Goal: Task Accomplishment & Management: Complete application form

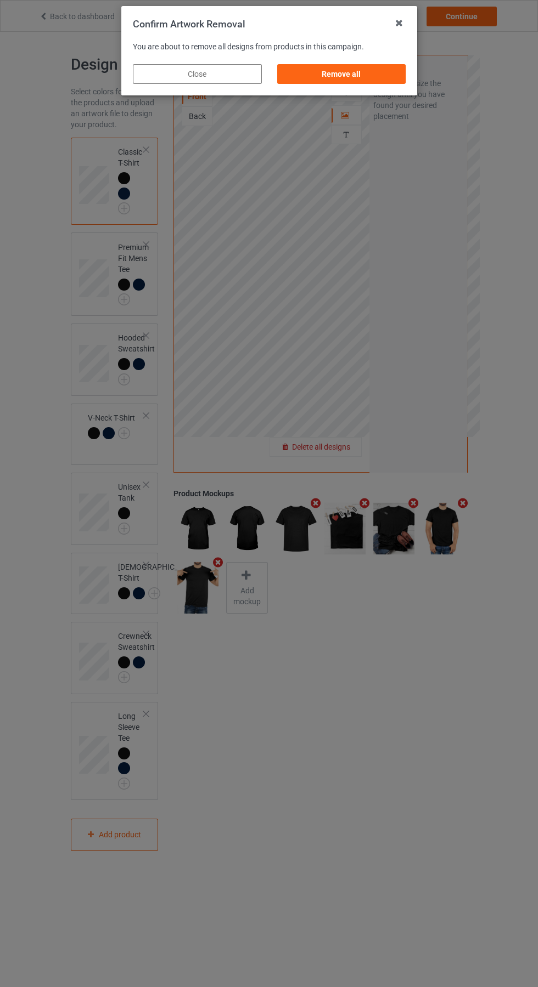
click at [350, 74] on div "Remove all" at bounding box center [340, 74] width 129 height 20
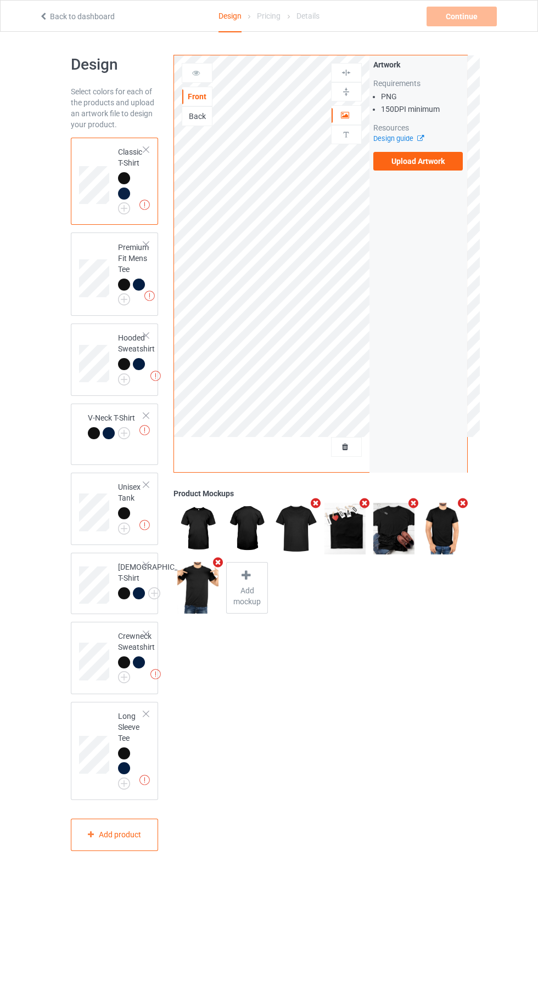
click at [424, 165] on label "Upload Artwork" at bounding box center [418, 161] width 90 height 19
click at [0, 0] on input "Upload Artwork" at bounding box center [0, 0] width 0 height 0
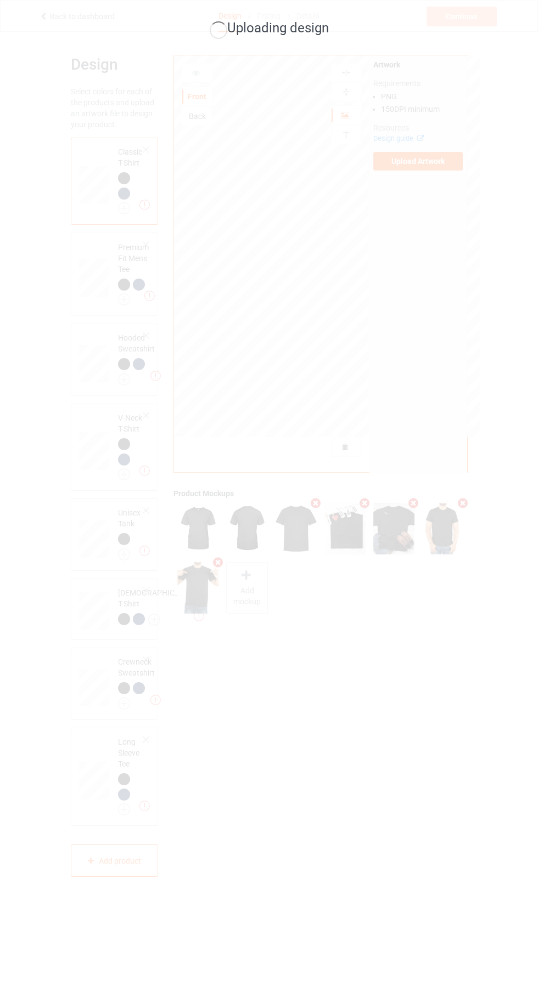
click at [482, 724] on div "Uploading design" at bounding box center [269, 493] width 538 height 987
click at [469, 743] on div "Uploading design" at bounding box center [269, 493] width 538 height 987
click at [474, 716] on div "Uploading design" at bounding box center [269, 493] width 538 height 987
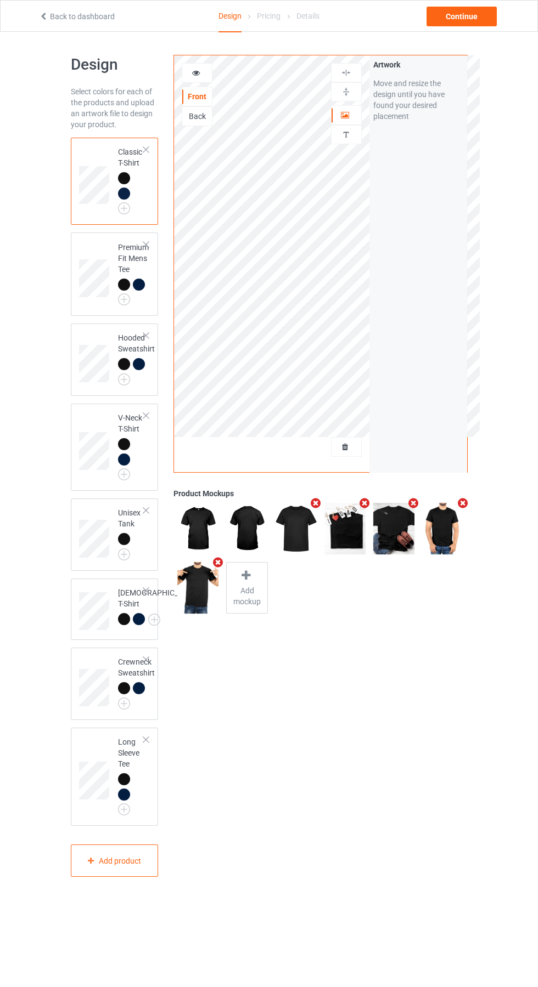
click at [0, 0] on img at bounding box center [0, 0] width 0 height 0
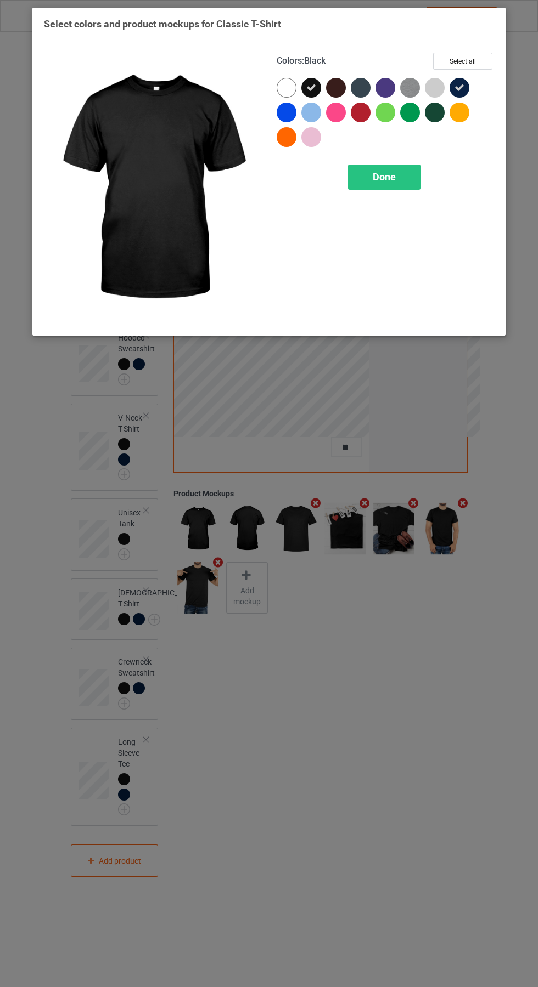
click at [286, 87] on div at bounding box center [286, 88] width 20 height 20
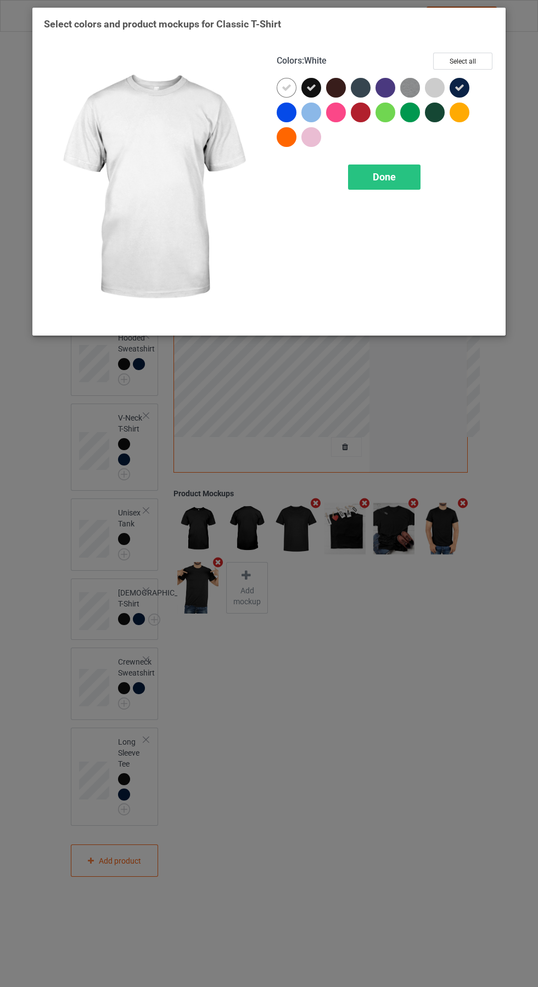
click at [439, 81] on div at bounding box center [435, 88] width 20 height 20
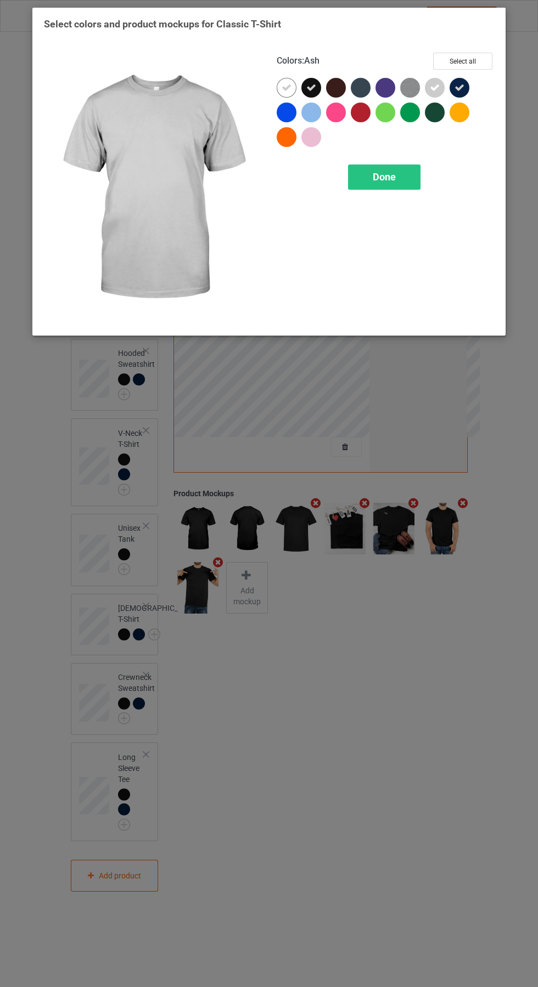
click at [387, 172] on span "Done" at bounding box center [384, 177] width 23 height 12
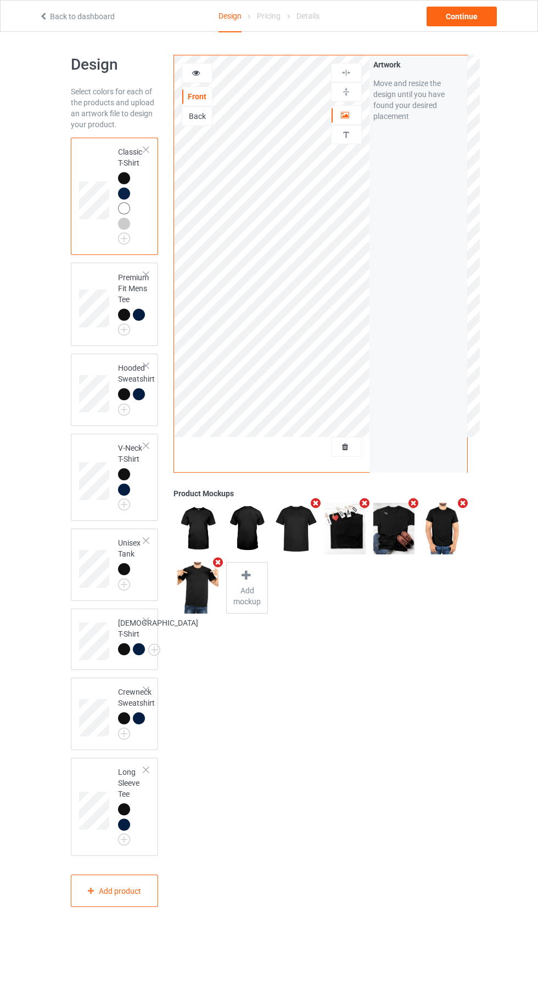
click at [0, 0] on img at bounding box center [0, 0] width 0 height 0
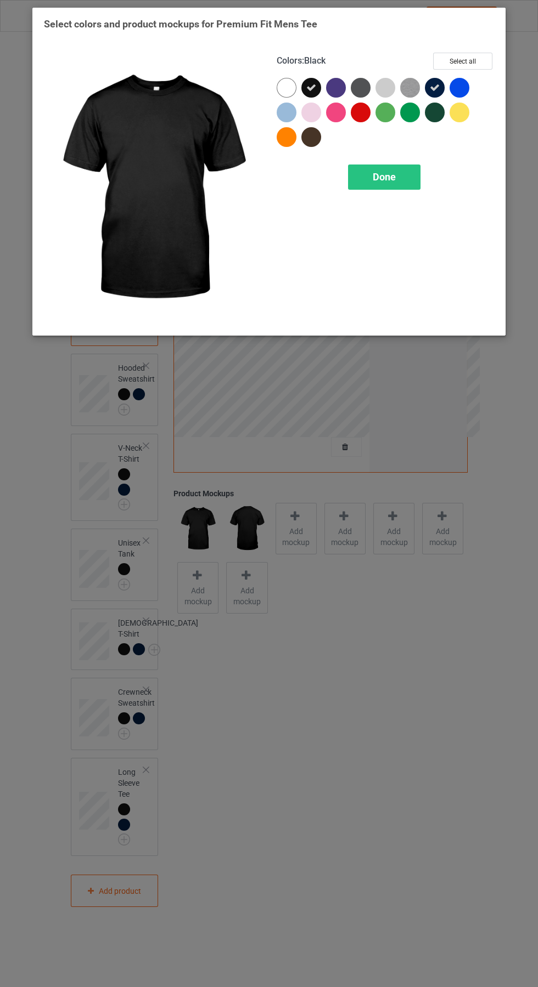
click at [286, 87] on div at bounding box center [286, 88] width 20 height 20
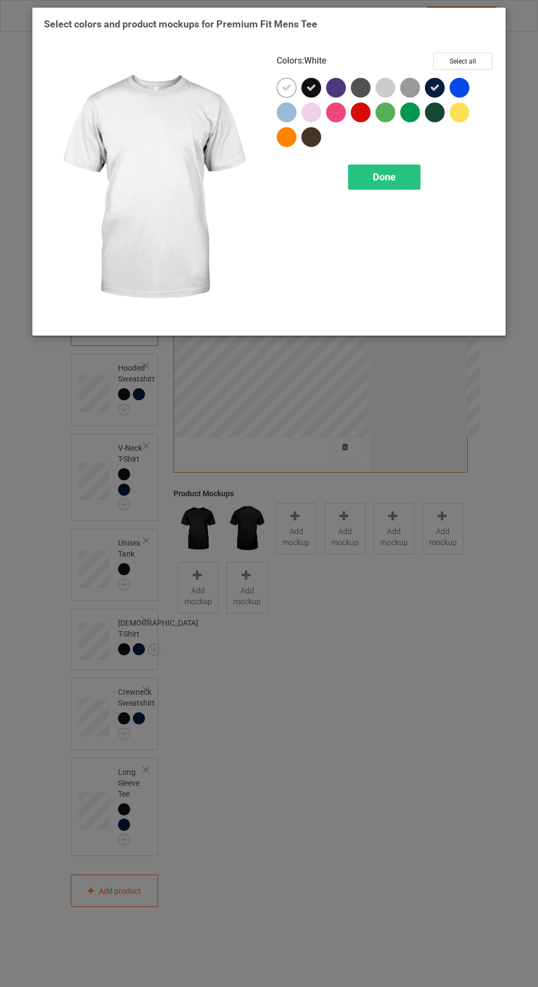
click at [388, 81] on div at bounding box center [385, 88] width 20 height 20
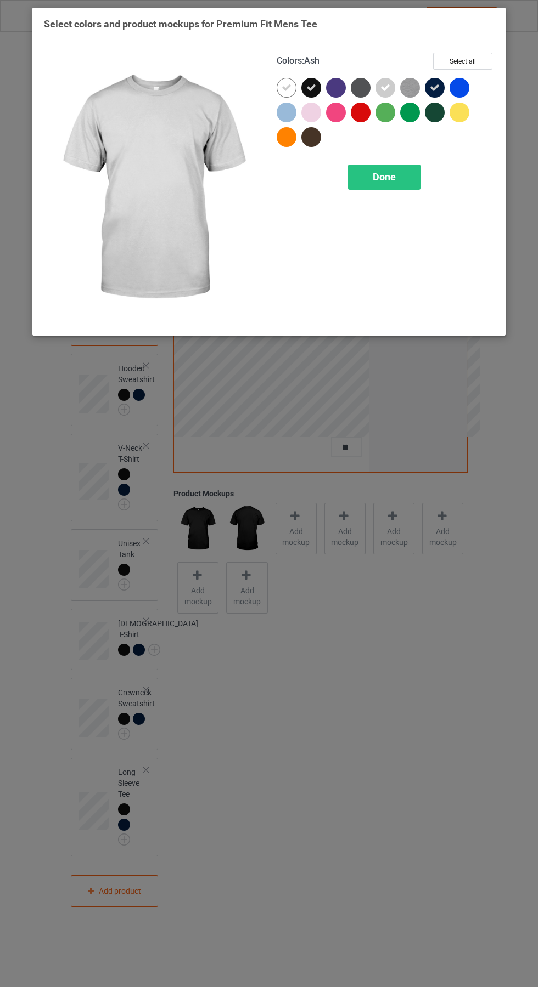
click at [398, 180] on div "Done" at bounding box center [384, 177] width 72 height 25
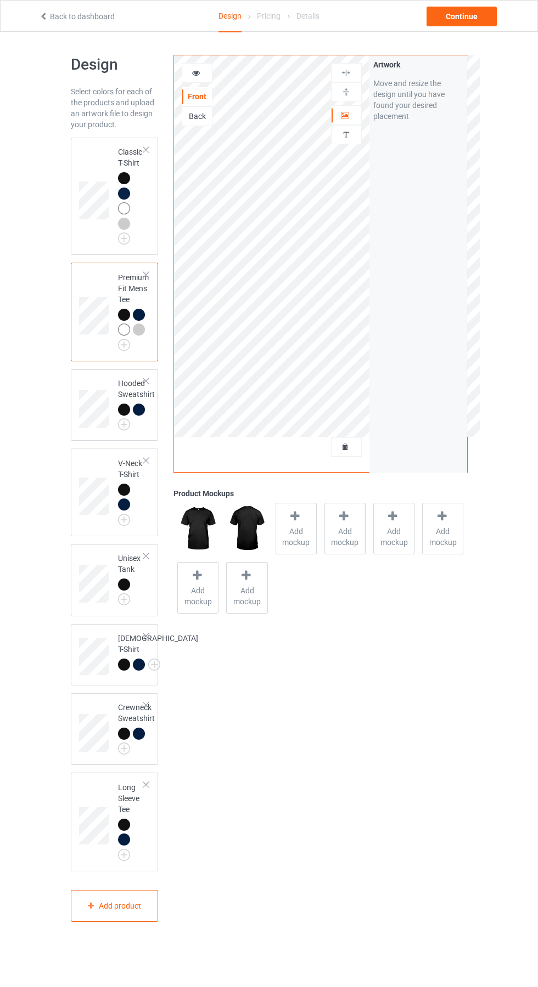
click at [0, 0] on img at bounding box center [0, 0] width 0 height 0
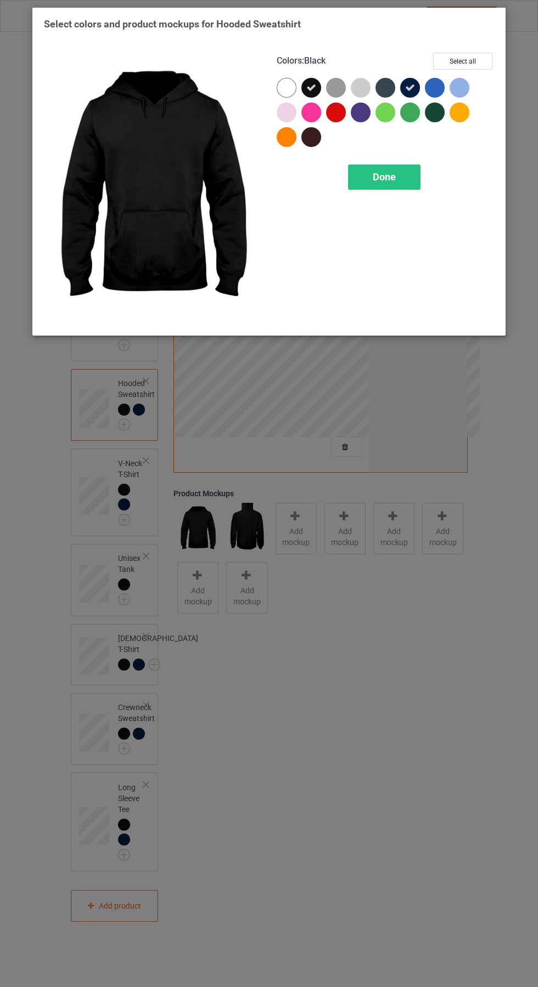
click at [286, 87] on div at bounding box center [286, 88] width 20 height 20
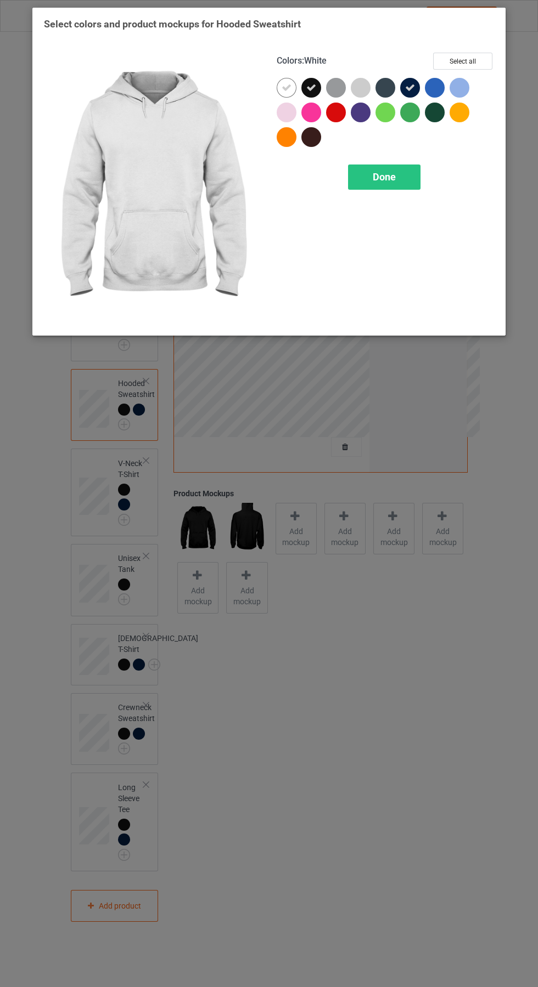
click at [362, 80] on div at bounding box center [361, 88] width 20 height 20
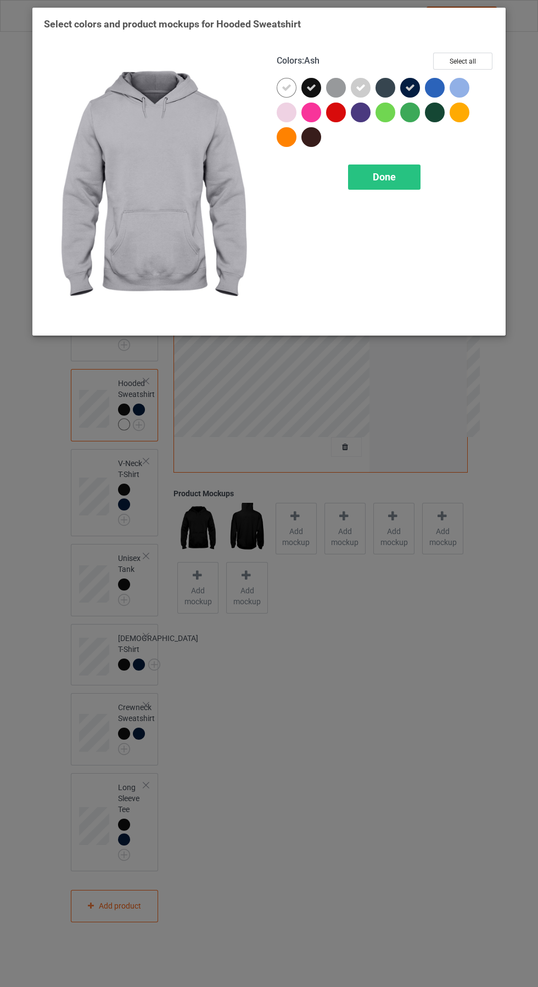
click at [399, 176] on div "Done" at bounding box center [384, 177] width 72 height 25
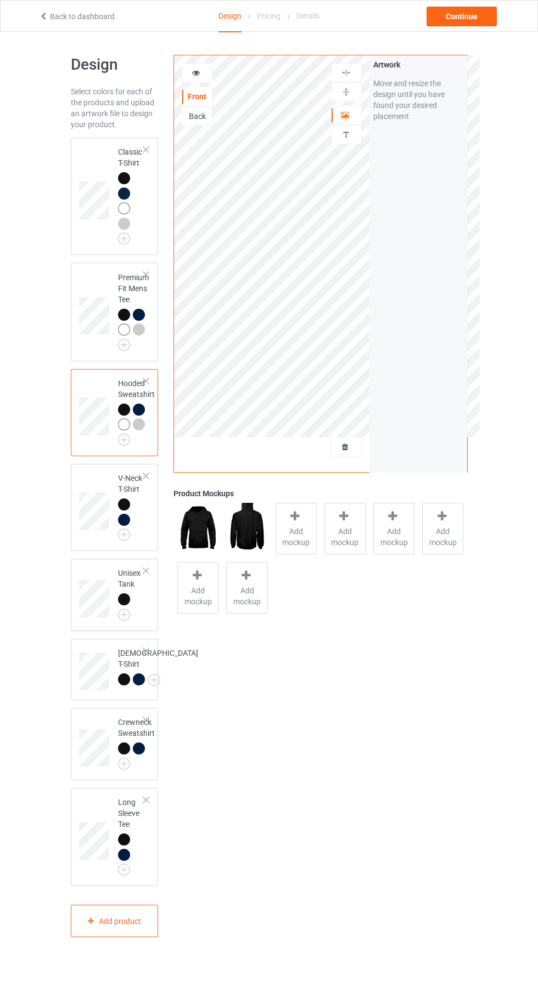
click at [0, 0] on img at bounding box center [0, 0] width 0 height 0
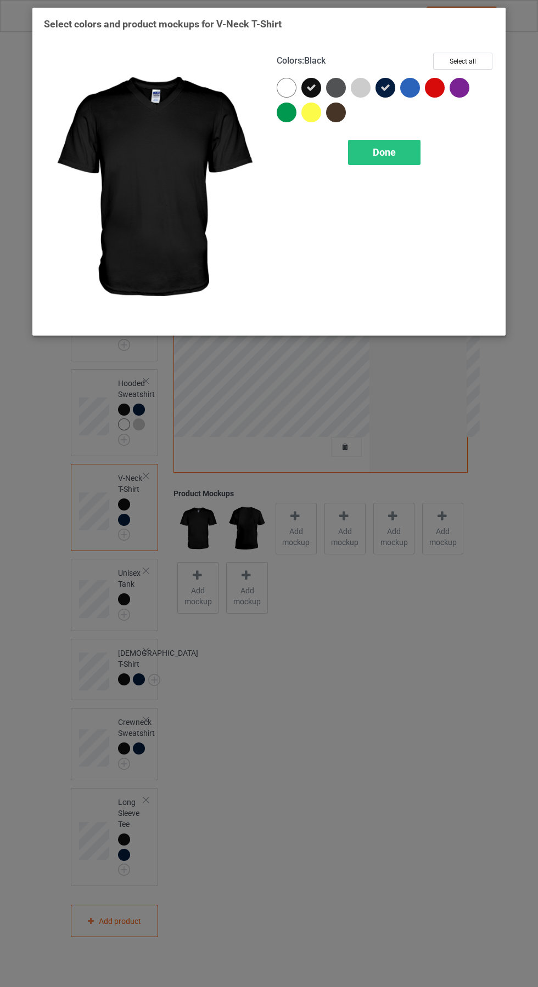
click at [292, 86] on div at bounding box center [286, 88] width 20 height 20
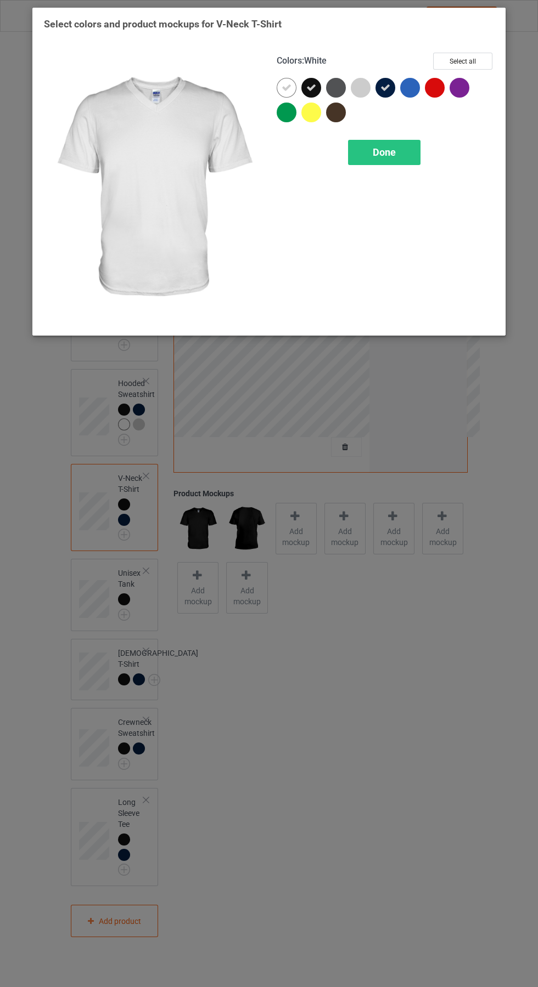
click at [366, 81] on div at bounding box center [361, 88] width 20 height 20
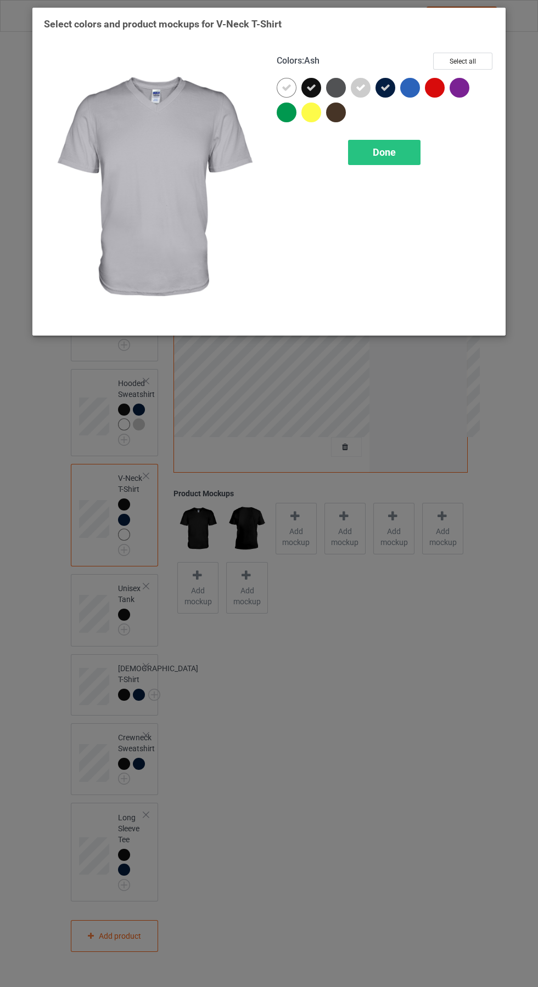
click at [409, 149] on div "Done" at bounding box center [384, 152] width 72 height 25
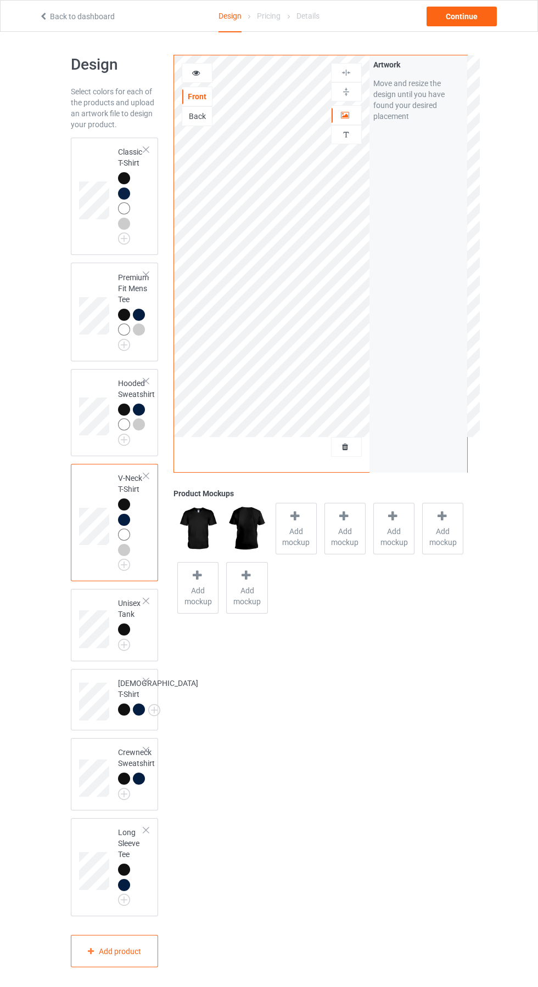
click at [0, 0] on img at bounding box center [0, 0] width 0 height 0
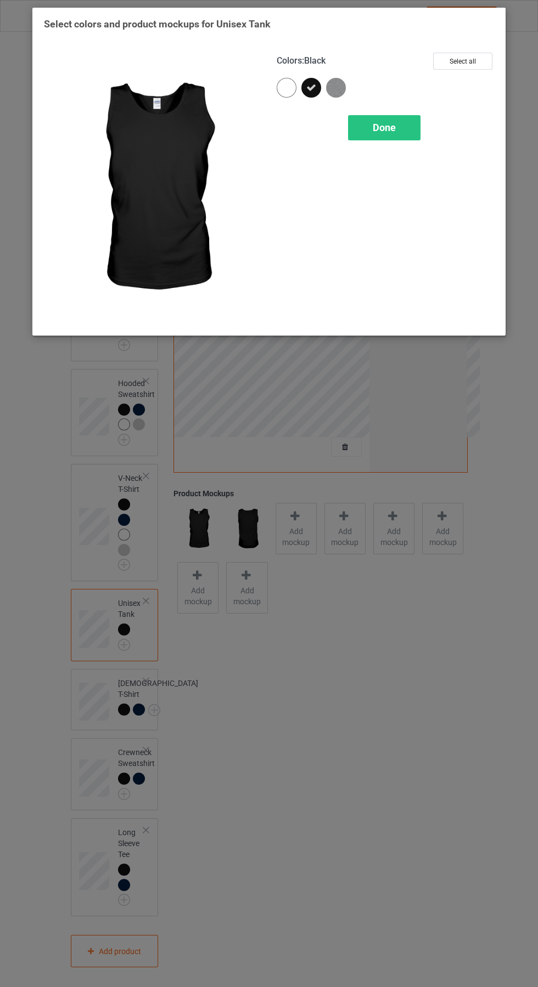
click at [295, 79] on div at bounding box center [288, 90] width 25 height 25
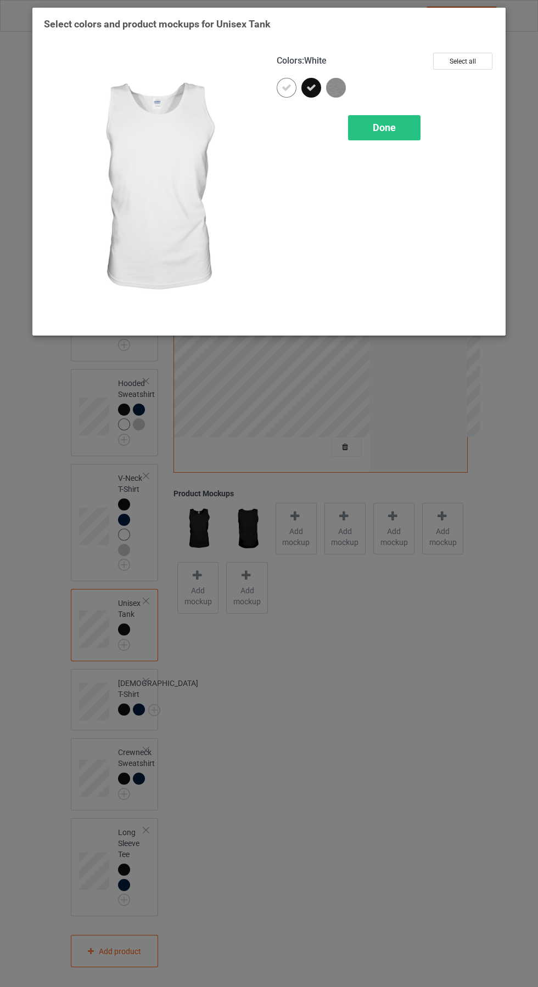
click at [412, 115] on div "Done" at bounding box center [384, 127] width 72 height 25
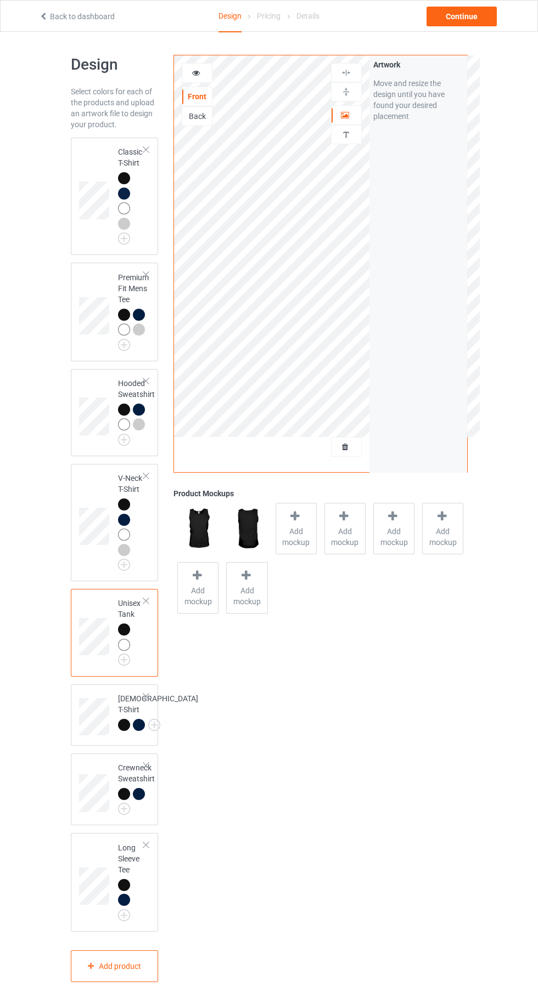
click at [0, 0] on img at bounding box center [0, 0] width 0 height 0
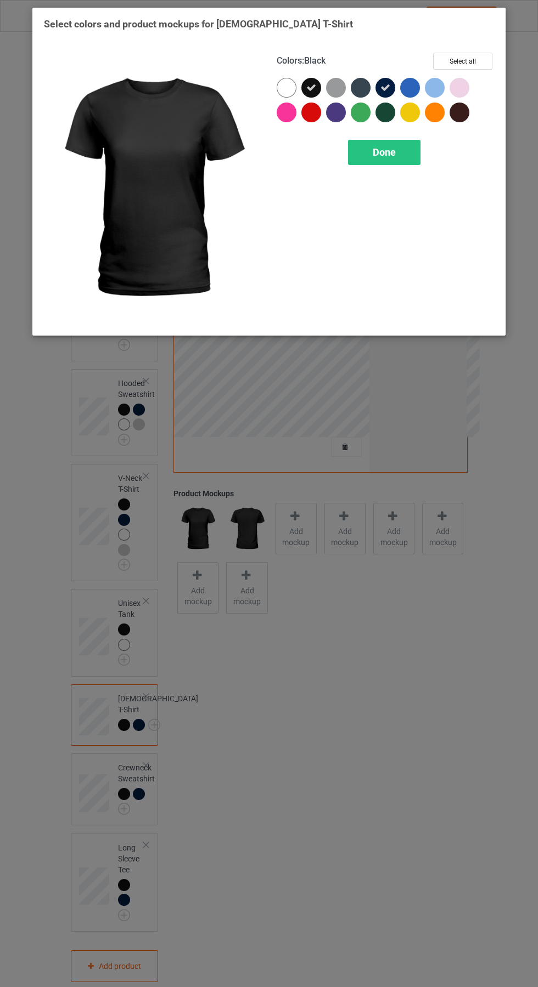
click at [295, 82] on div at bounding box center [288, 90] width 25 height 25
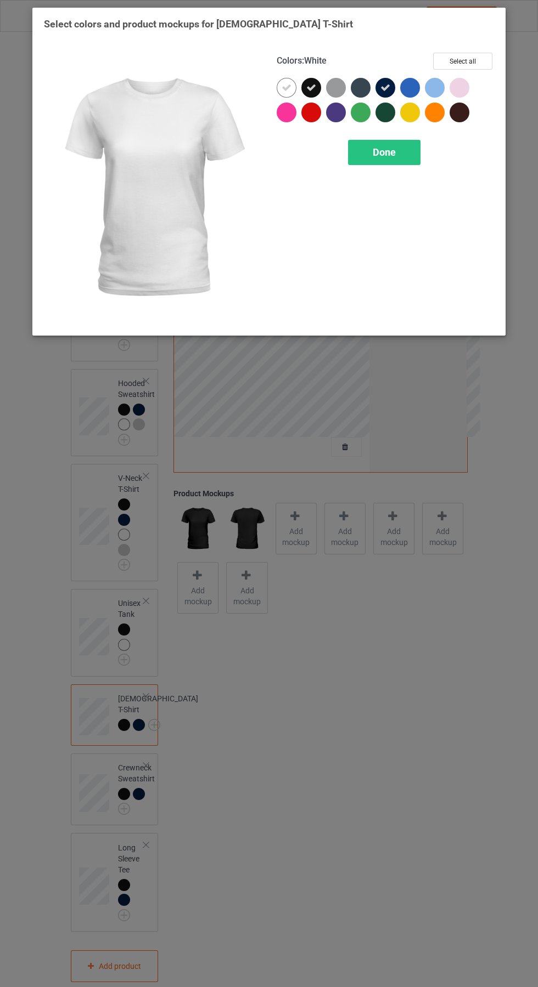
click at [402, 142] on div "Done" at bounding box center [384, 152] width 72 height 25
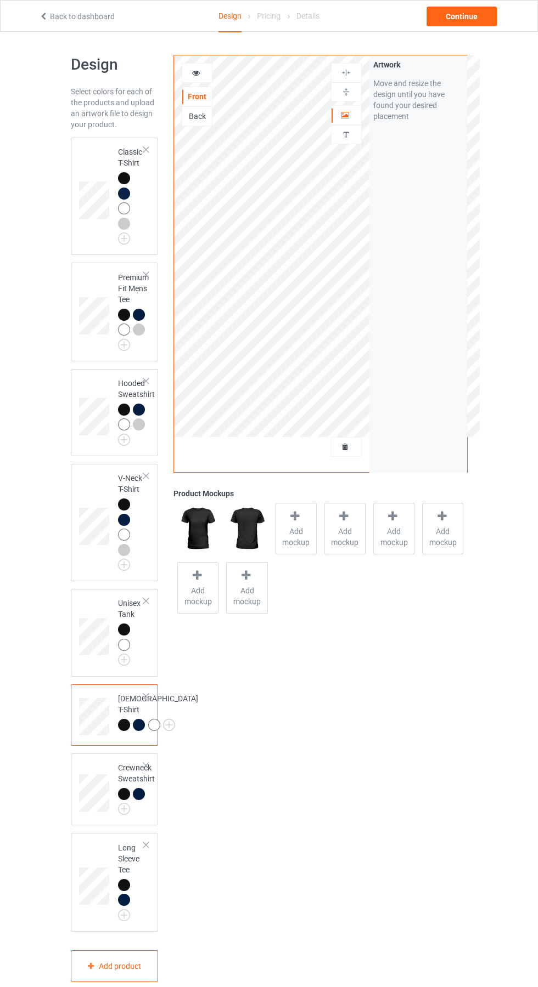
click at [0, 0] on img at bounding box center [0, 0] width 0 height 0
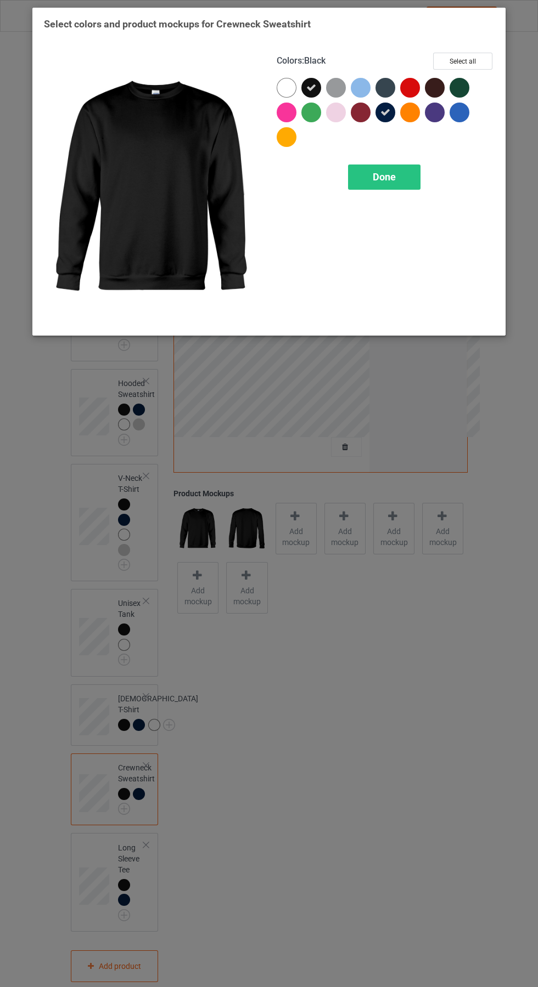
click at [286, 87] on div at bounding box center [286, 88] width 20 height 20
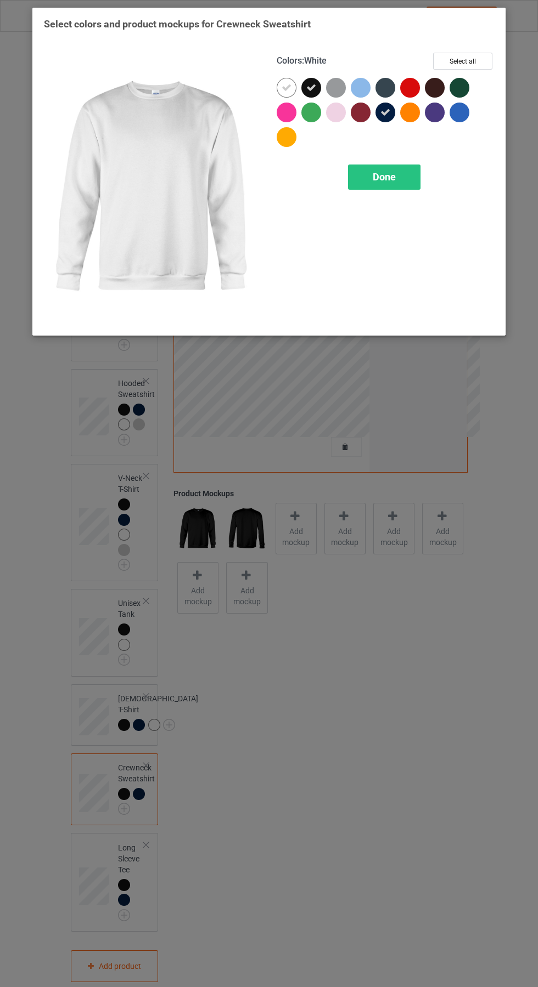
click at [400, 184] on div "Done" at bounding box center [384, 177] width 72 height 25
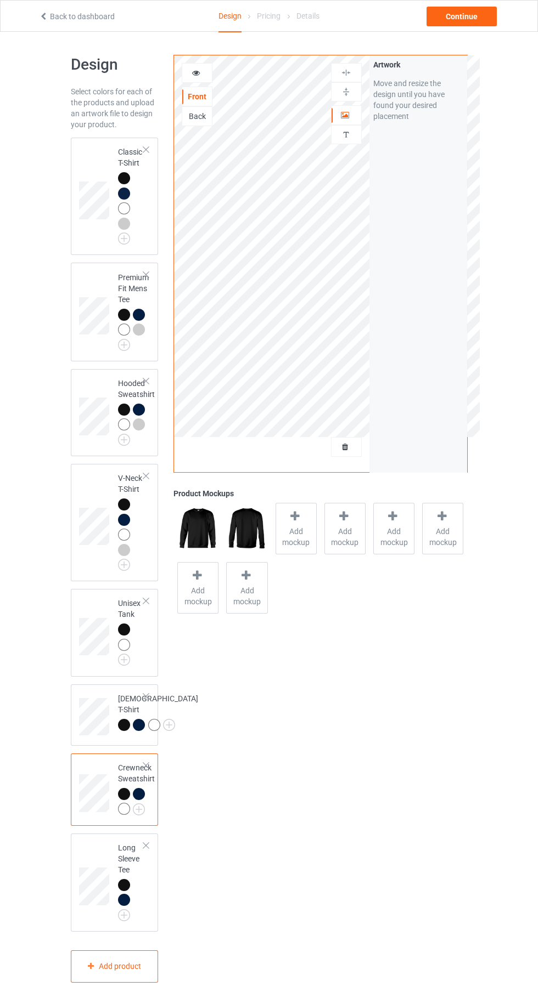
click at [0, 0] on img at bounding box center [0, 0] width 0 height 0
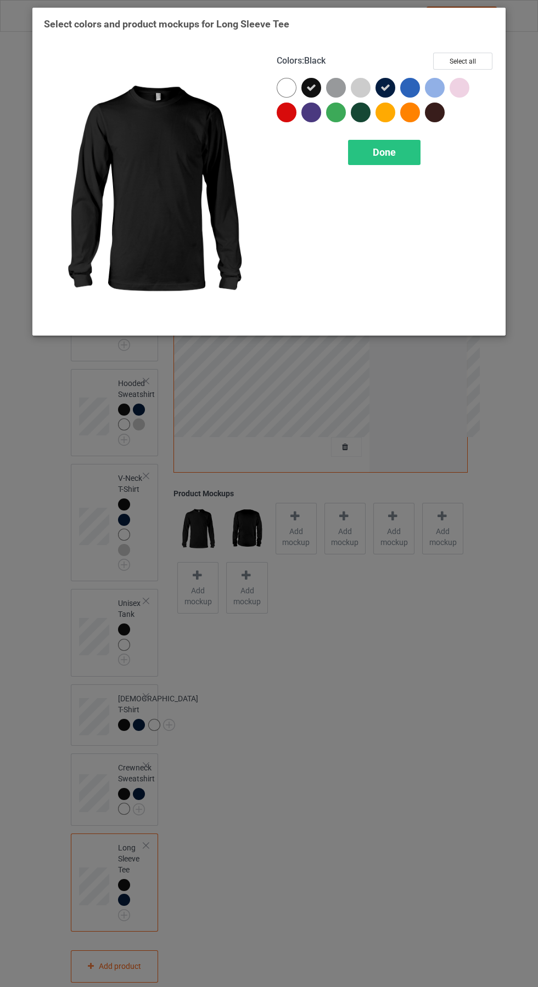
click at [285, 79] on div at bounding box center [286, 88] width 20 height 20
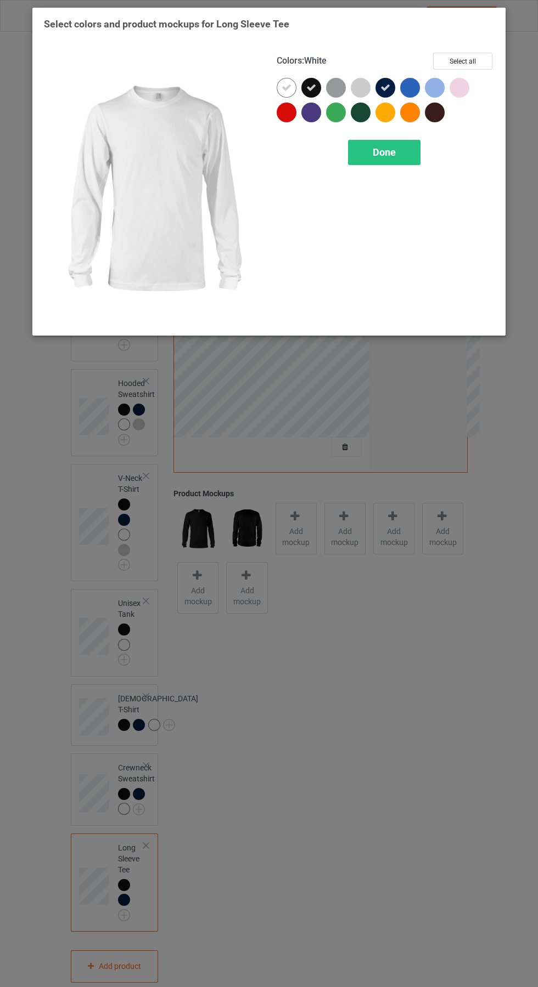
click at [411, 146] on div "Done" at bounding box center [384, 152] width 72 height 25
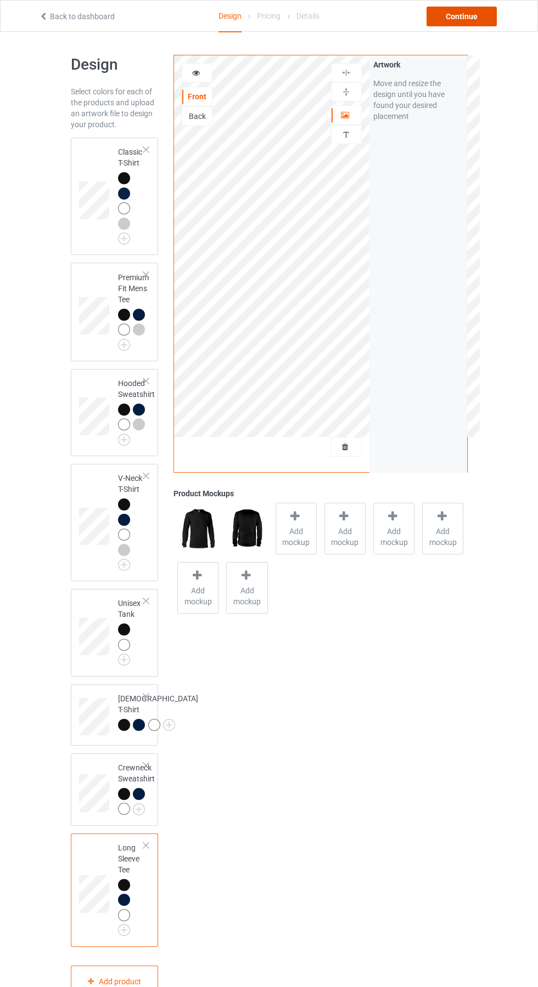
click at [464, 15] on div "Continue" at bounding box center [461, 17] width 70 height 20
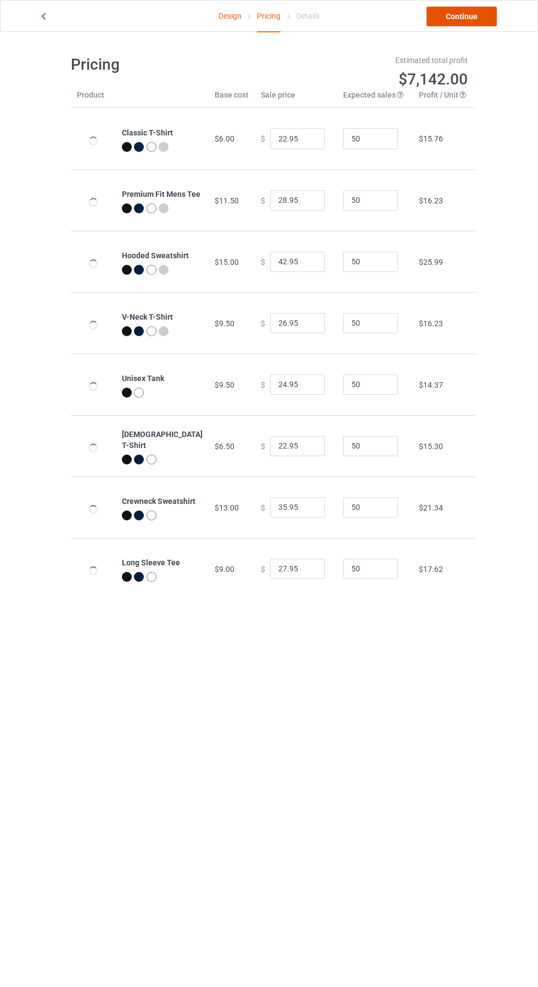
click at [484, 23] on link "Continue" at bounding box center [461, 17] width 70 height 20
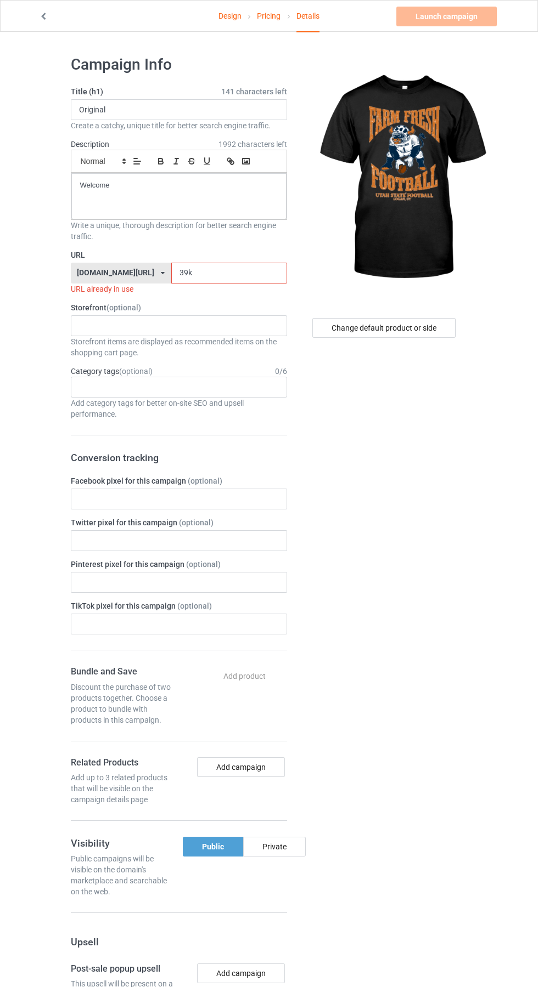
click at [224, 274] on input "39k" at bounding box center [229, 273] width 116 height 21
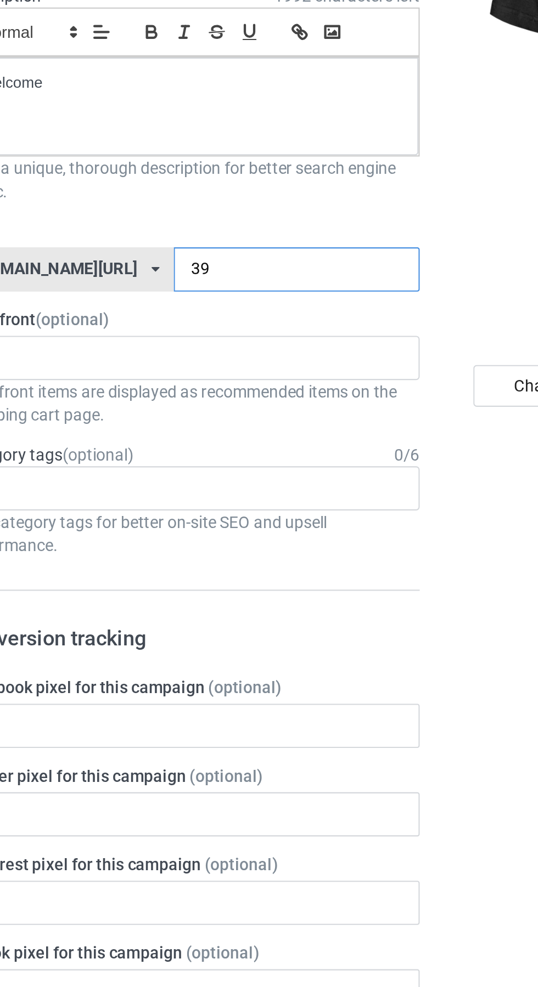
type input "3"
type input "Hfe"
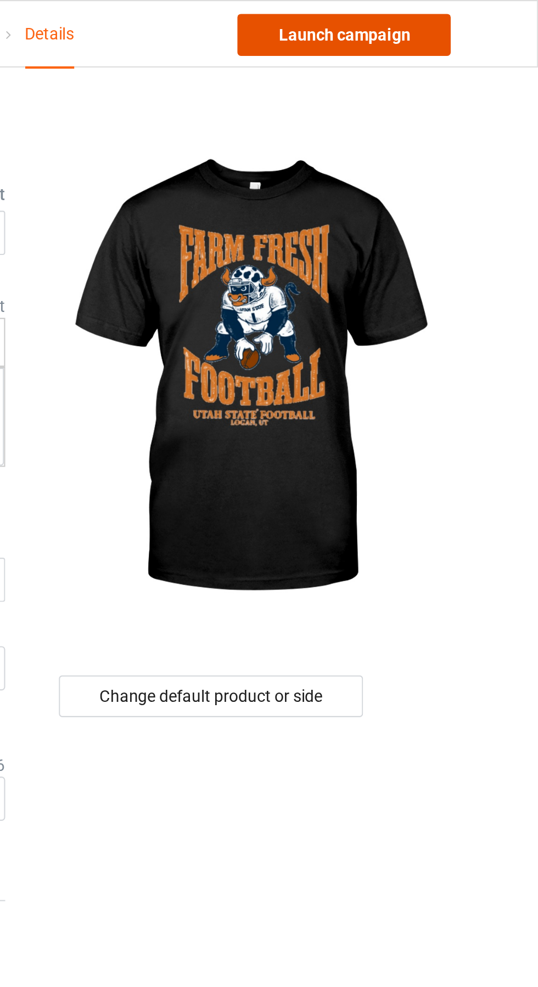
click at [469, 18] on link "Launch campaign" at bounding box center [446, 17] width 100 height 20
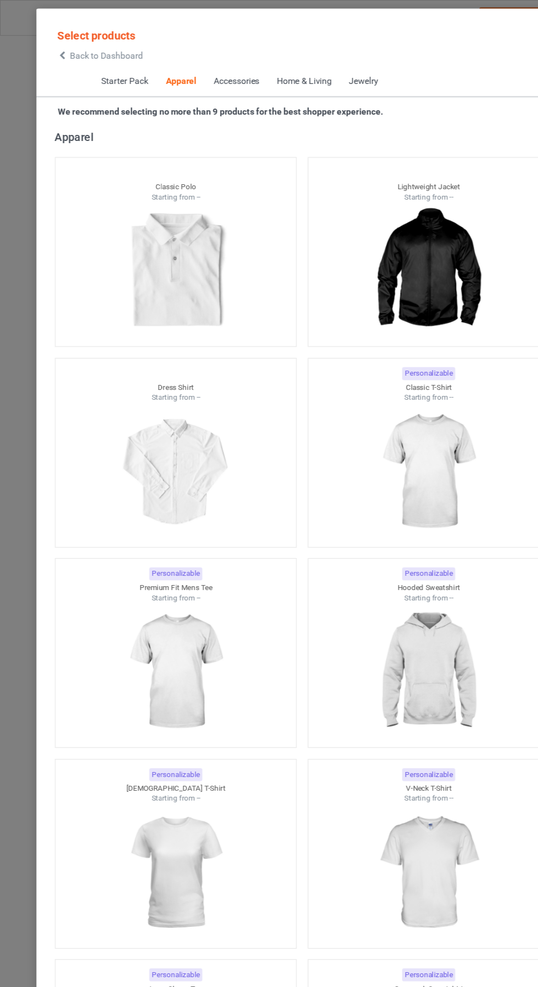
click at [55, 49] on icon at bounding box center [55, 50] width 9 height 8
